Goal: Entertainment & Leisure: Browse casually

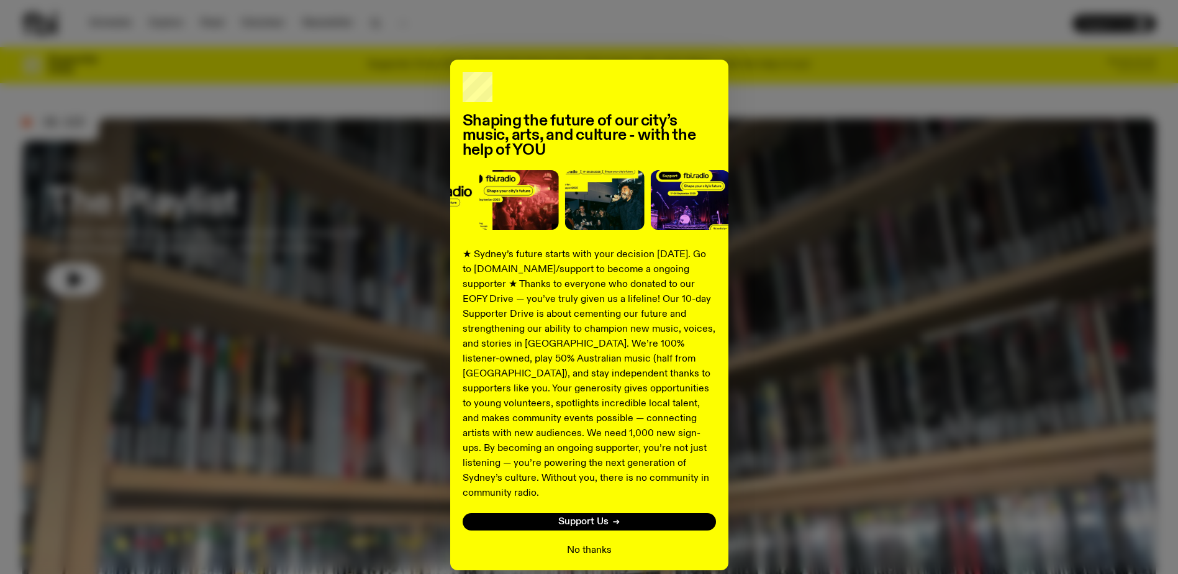
click at [585, 543] on button "No thanks" at bounding box center [589, 550] width 45 height 15
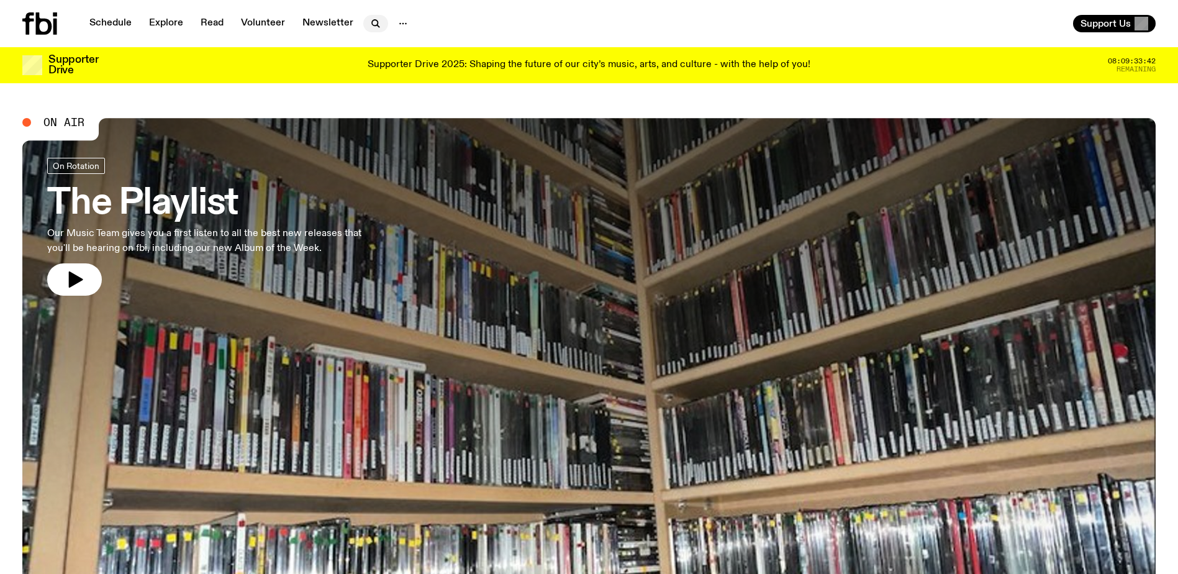
click at [368, 19] on icon "button" at bounding box center [375, 23] width 15 height 15
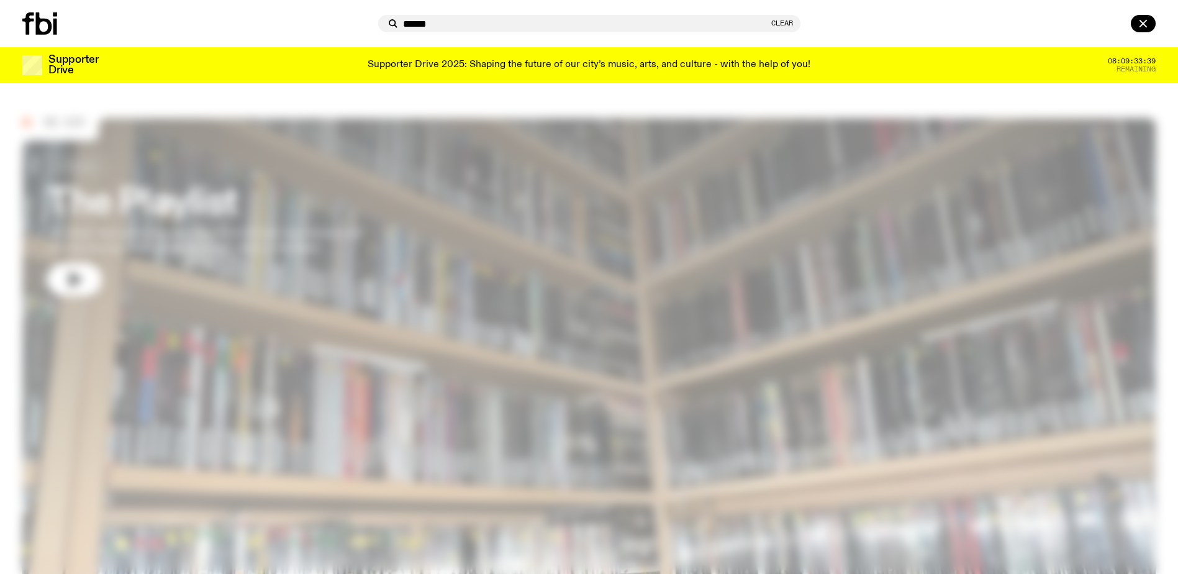
type input "******"
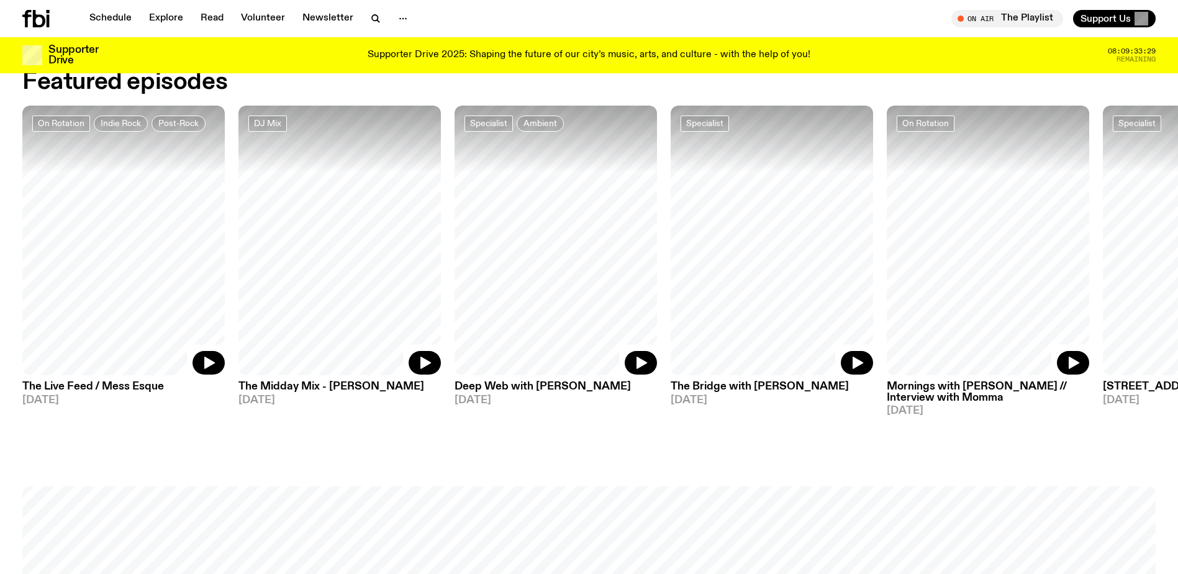
scroll to position [738, 0]
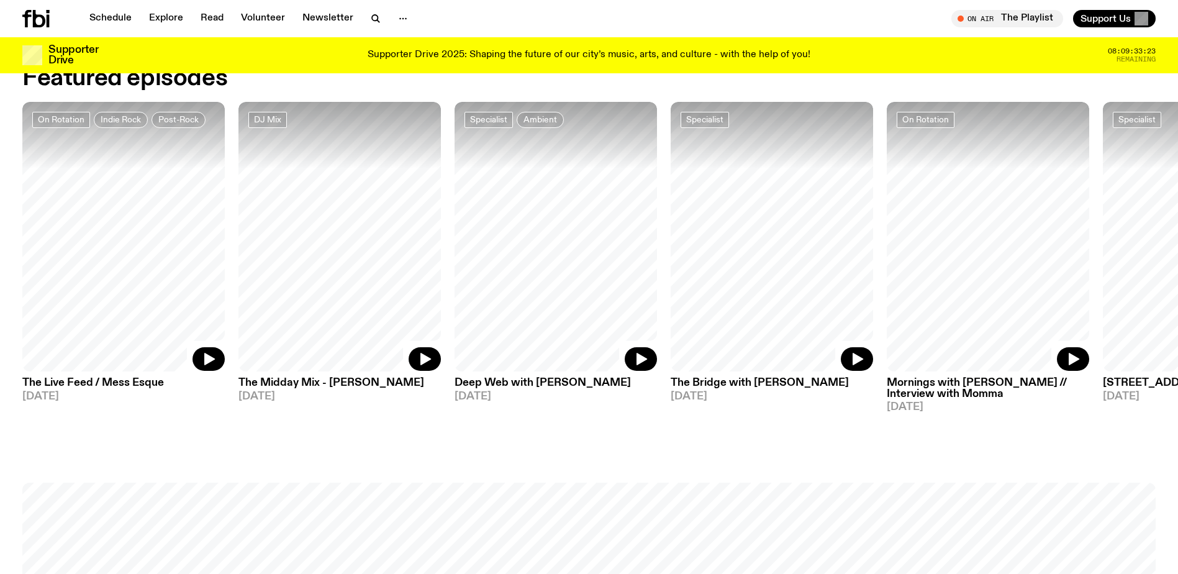
click at [735, 383] on h3 "The Bridge with [PERSON_NAME]" at bounding box center [772, 383] width 202 height 11
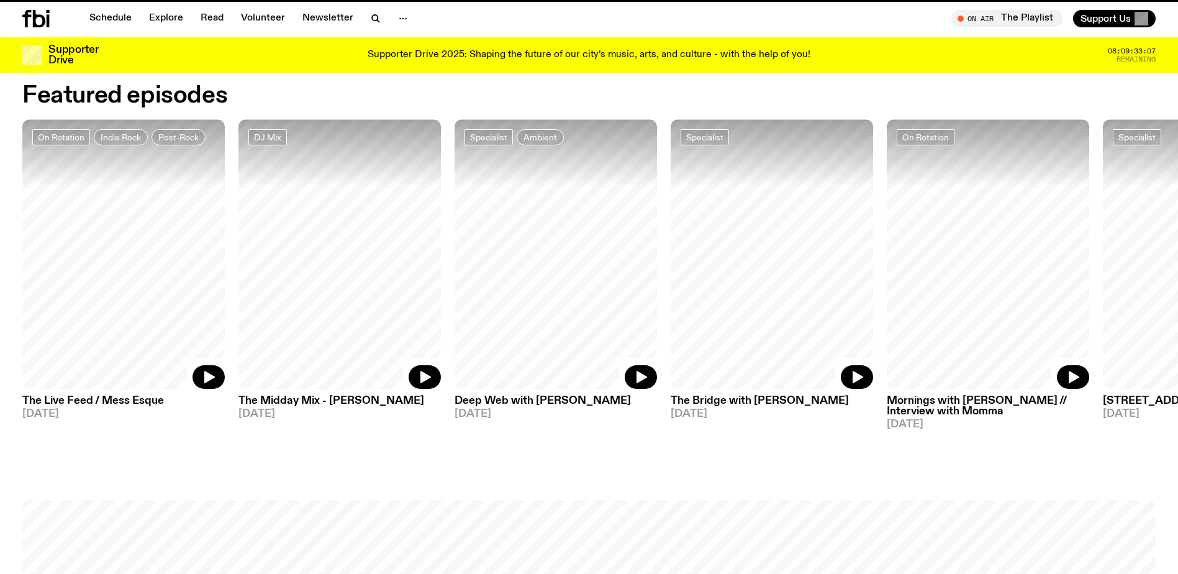
scroll to position [728, 0]
